Goal: Transaction & Acquisition: Purchase product/service

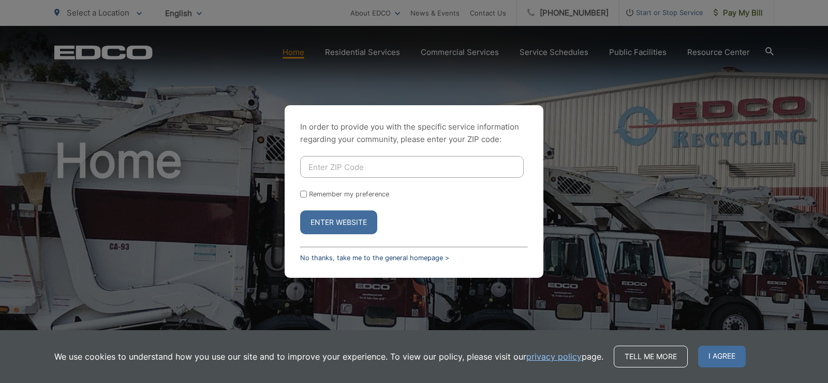
click at [331, 259] on link "No thanks, take me to the general homepage >" at bounding box center [374, 258] width 149 height 8
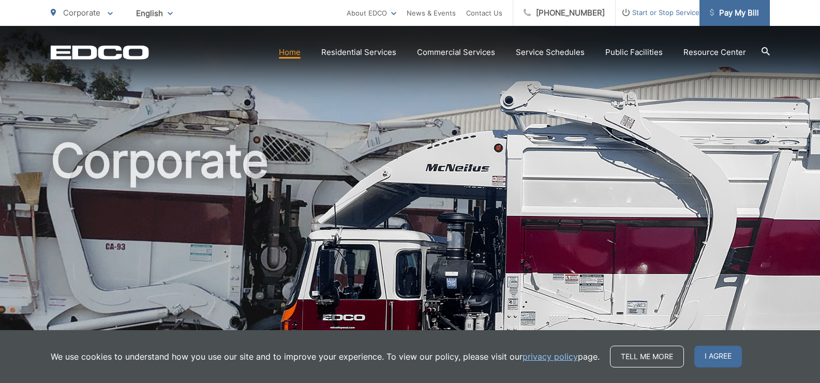
click at [734, 13] on span "Pay My Bill" at bounding box center [734, 13] width 49 height 12
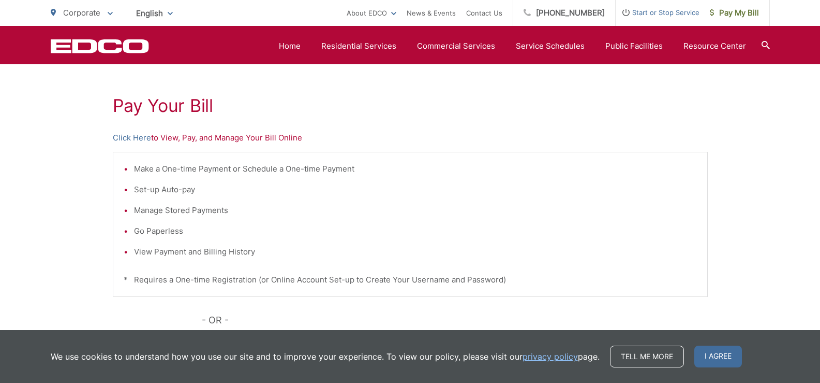
scroll to position [155, 0]
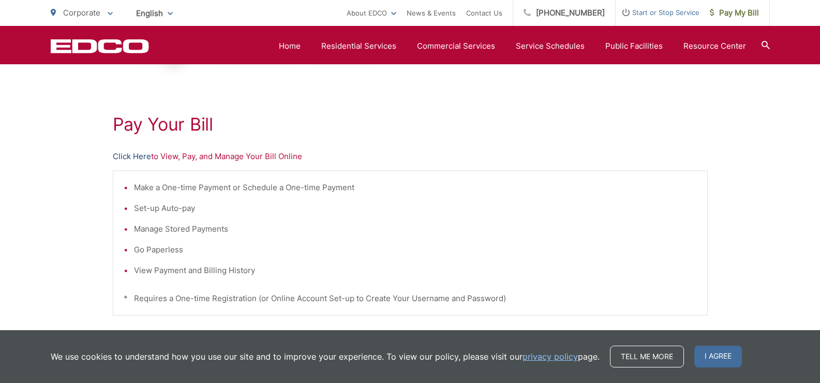
click at [132, 155] on link "Click Here" at bounding box center [132, 156] width 38 height 12
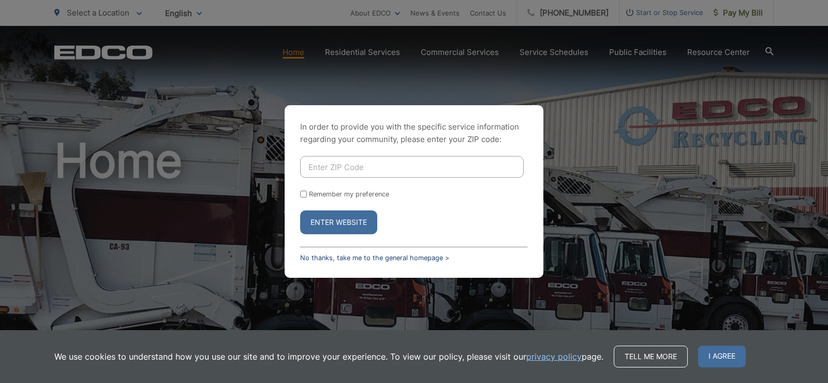
click at [364, 256] on link "No thanks, take me to the general homepage >" at bounding box center [374, 258] width 149 height 8
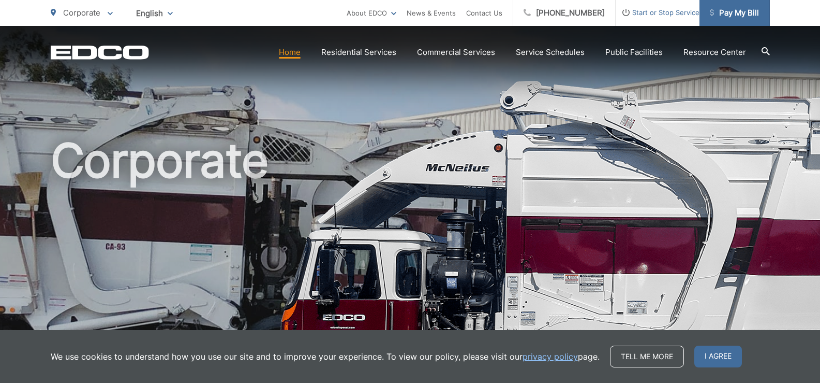
click at [735, 14] on span "Pay My Bill" at bounding box center [734, 13] width 49 height 12
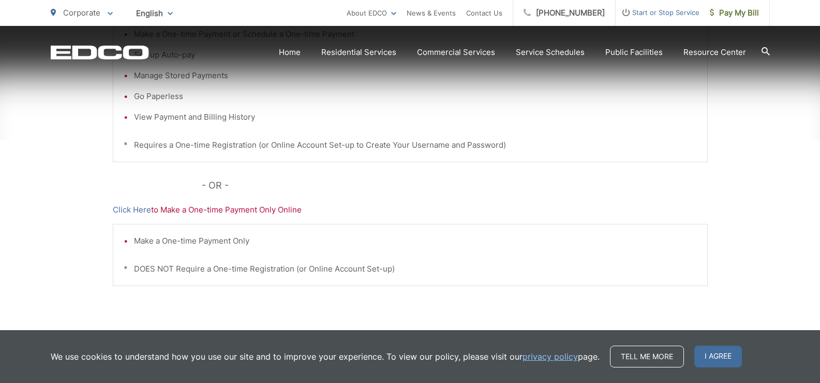
scroll to position [311, 0]
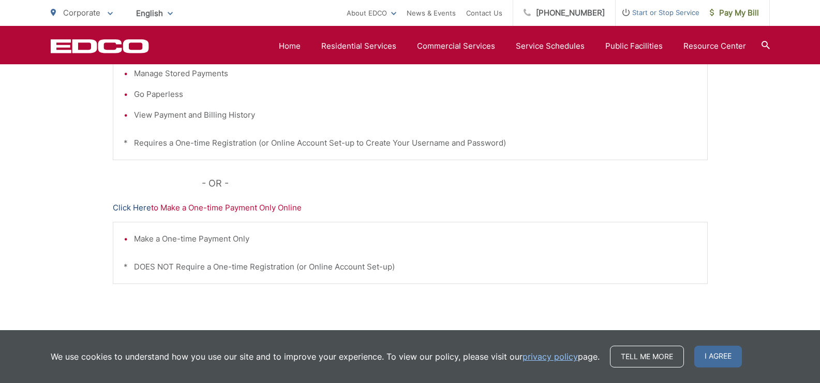
click at [130, 209] on link "Click Here" at bounding box center [132, 207] width 38 height 12
